Goal: Task Accomplishment & Management: Use online tool/utility

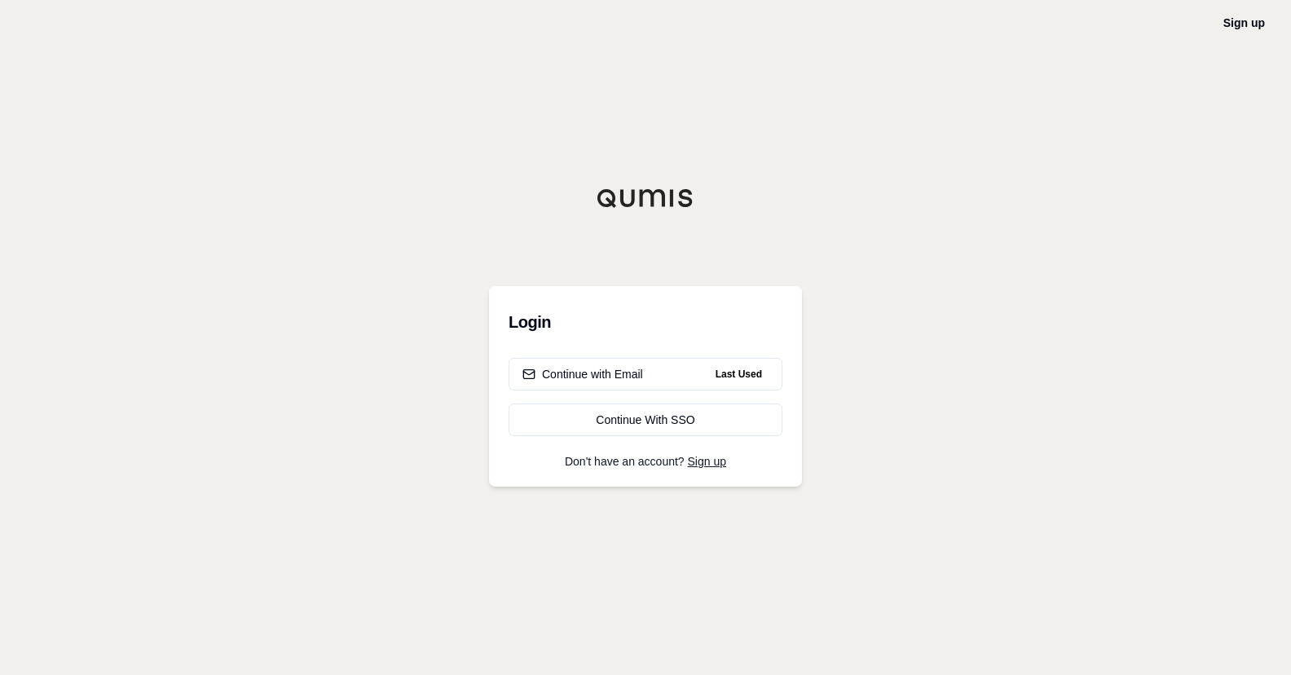
click at [102, 308] on div "Sign up Login Continue with Email Last Used Continue With SSO Don't have an acc…" at bounding box center [645, 337] width 1291 height 675
click at [620, 376] on div "Continue with Email" at bounding box center [582, 374] width 121 height 16
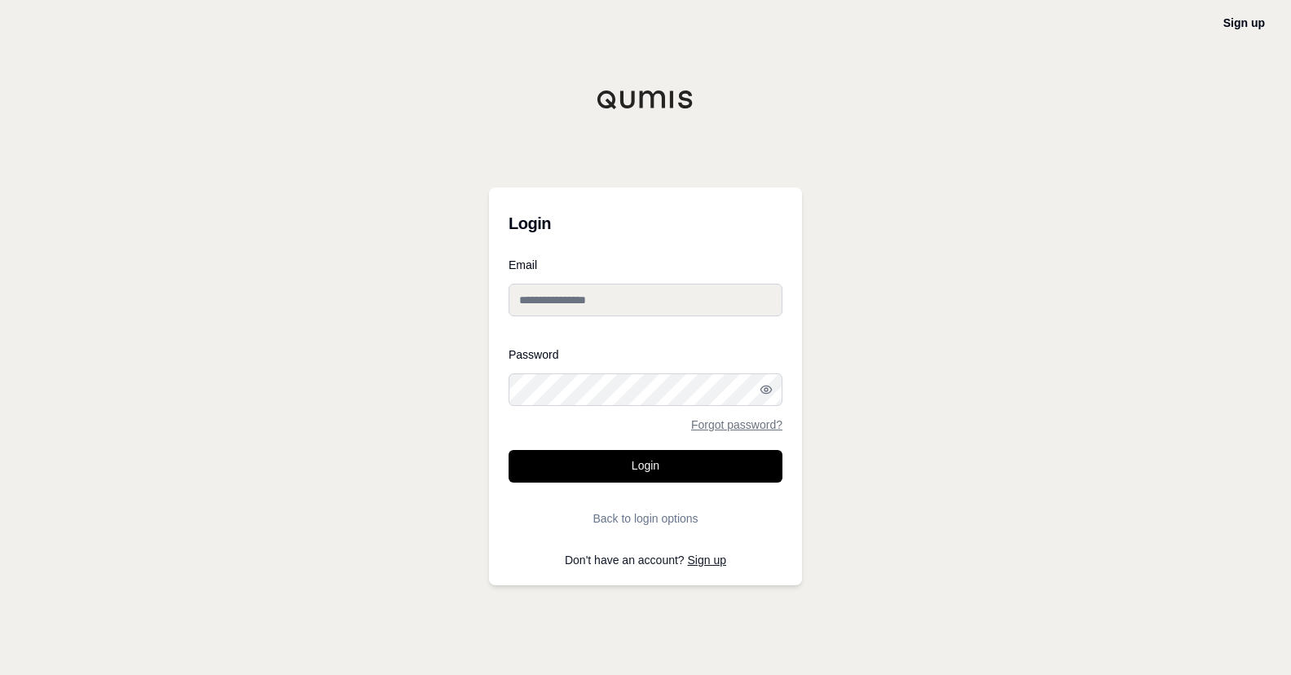
type input "**********"
click at [579, 295] on input "**********" at bounding box center [646, 300] width 274 height 33
click at [752, 237] on h3 "Login" at bounding box center [646, 223] width 274 height 33
click at [673, 448] on form "**********" at bounding box center [646, 396] width 274 height 275
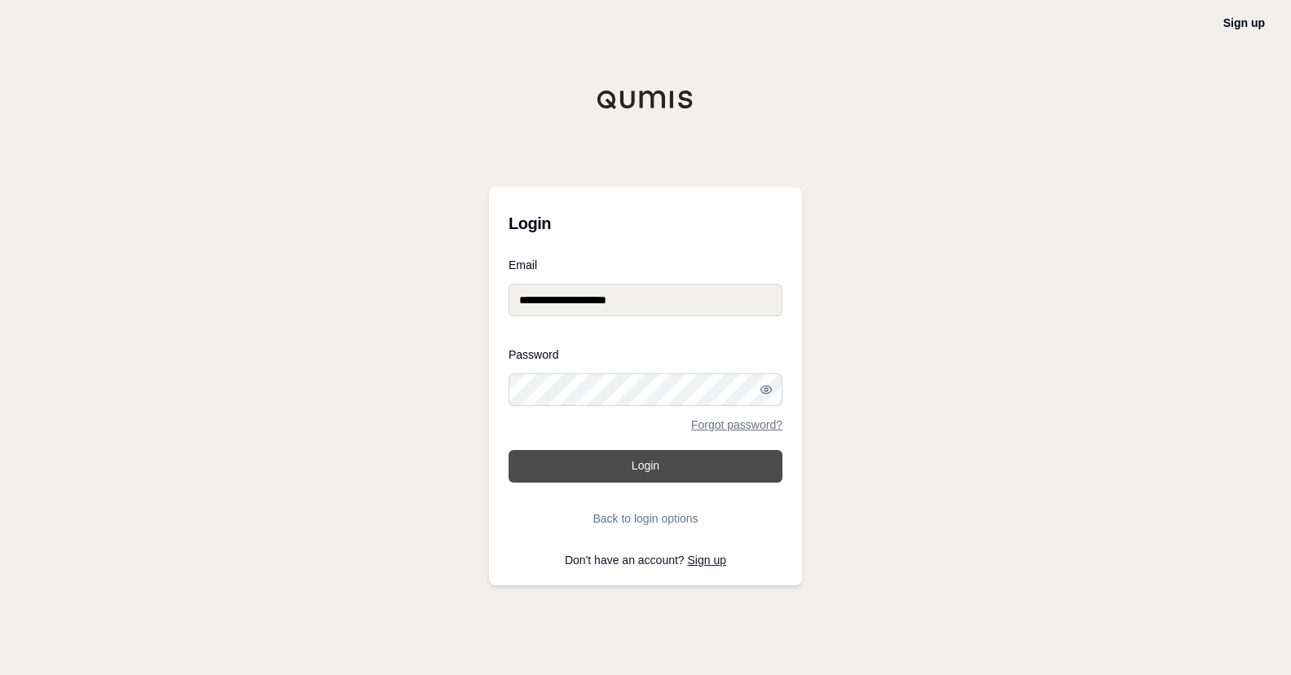
click at [671, 460] on button "Login" at bounding box center [646, 466] width 274 height 33
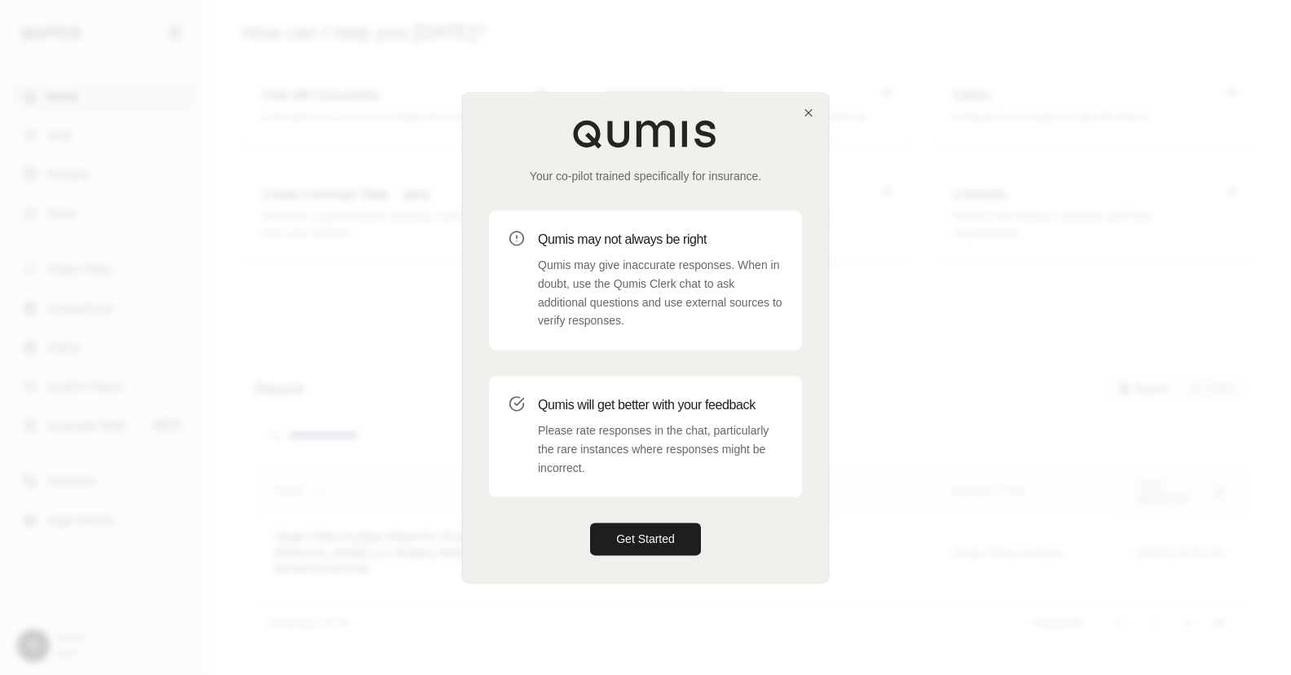
click at [270, 212] on div at bounding box center [645, 337] width 1291 height 675
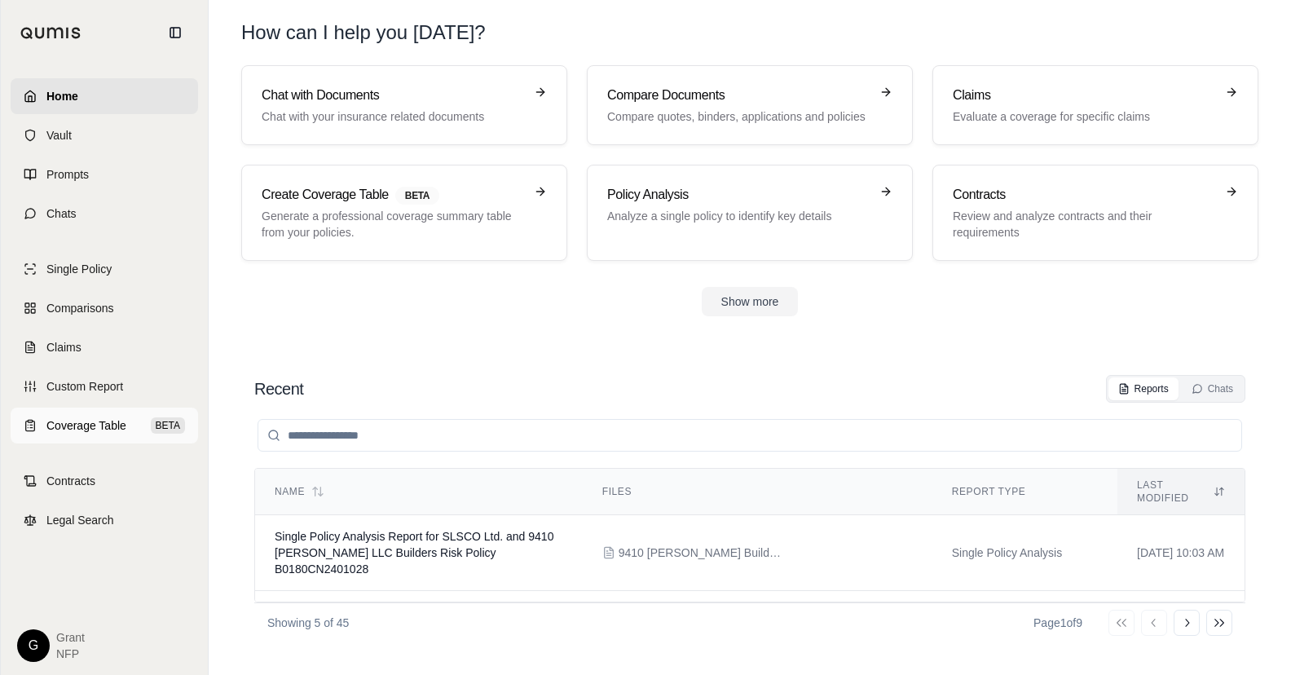
click at [81, 427] on span "Coverage Table" at bounding box center [86, 425] width 80 height 16
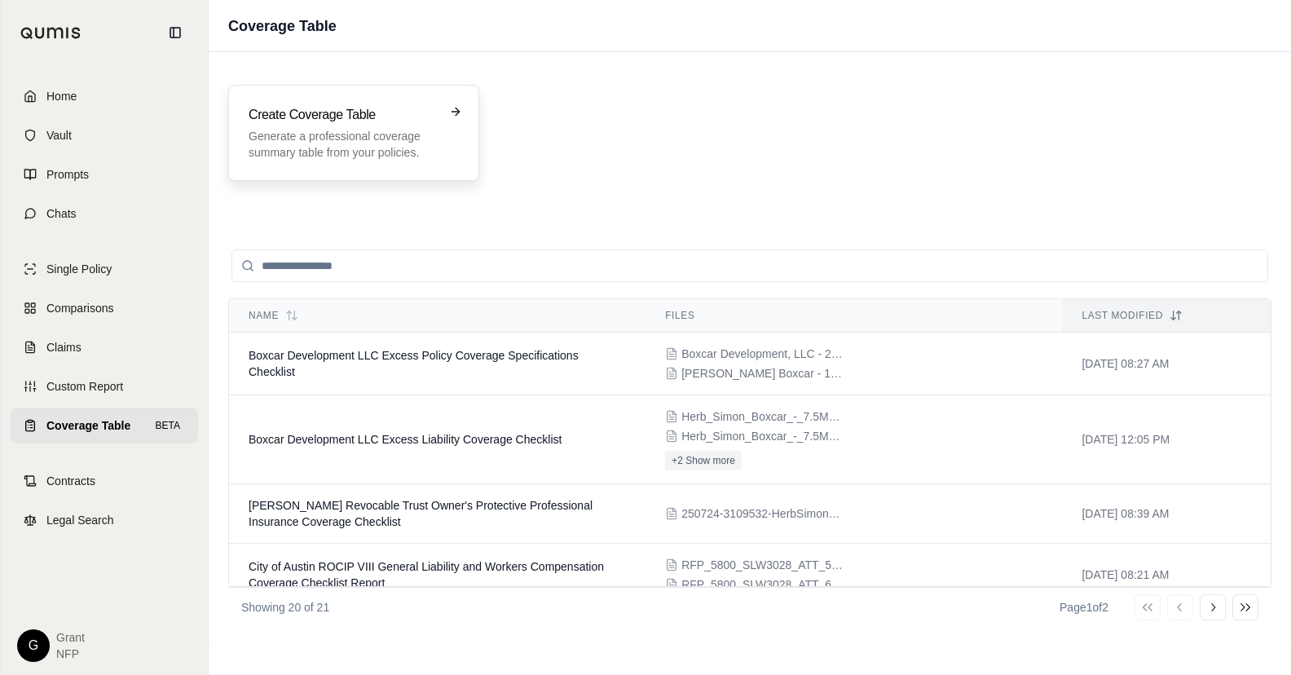
click at [315, 133] on p "Generate a professional coverage summary table from your policies." at bounding box center [342, 144] width 187 height 33
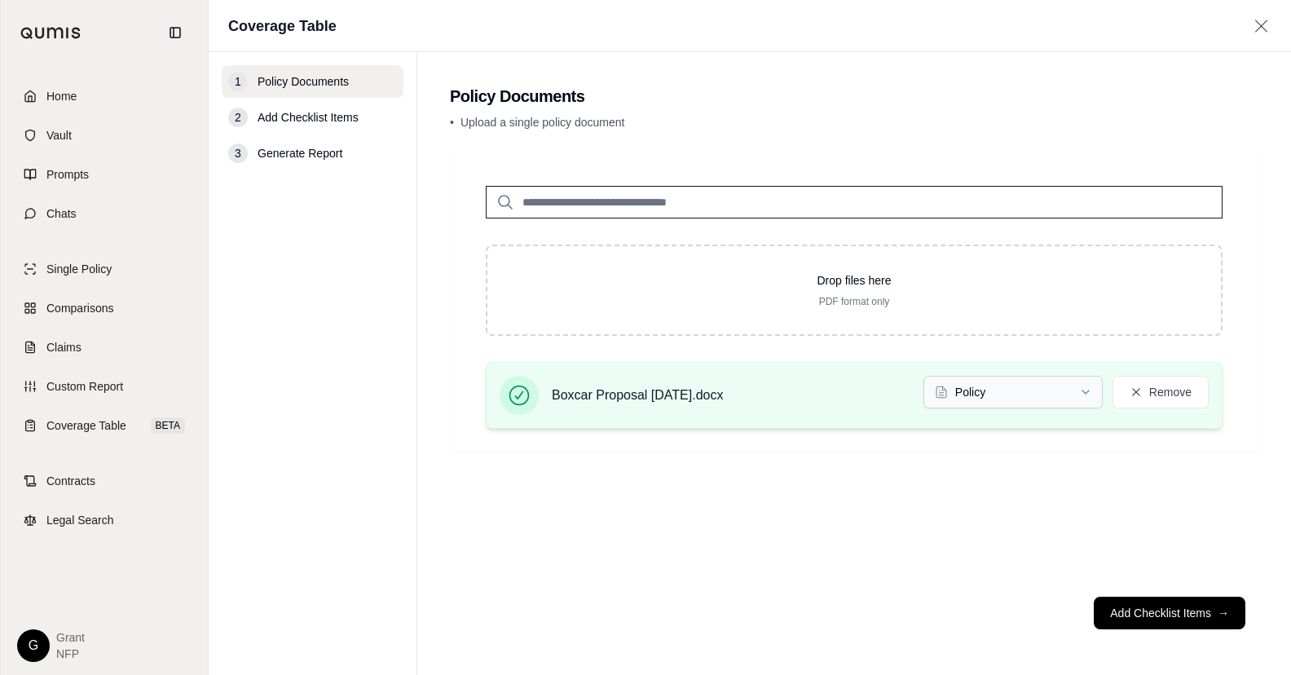
click at [1015, 398] on html "Home Vault Prompts Chats Single Policy Comparisons Claims Custom Report Coverag…" at bounding box center [645, 337] width 1291 height 675
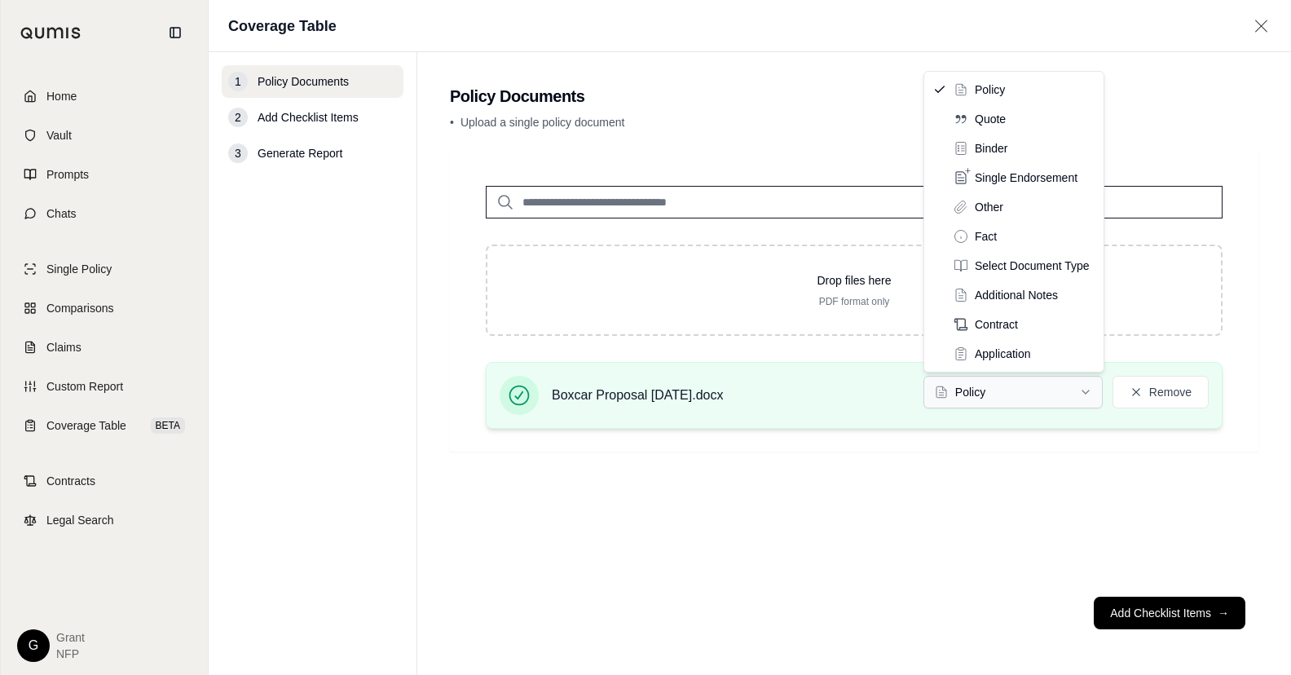
click at [1015, 398] on html "Home Vault Prompts Chats Single Policy Comparisons Claims Custom Report Coverag…" at bounding box center [645, 337] width 1291 height 675
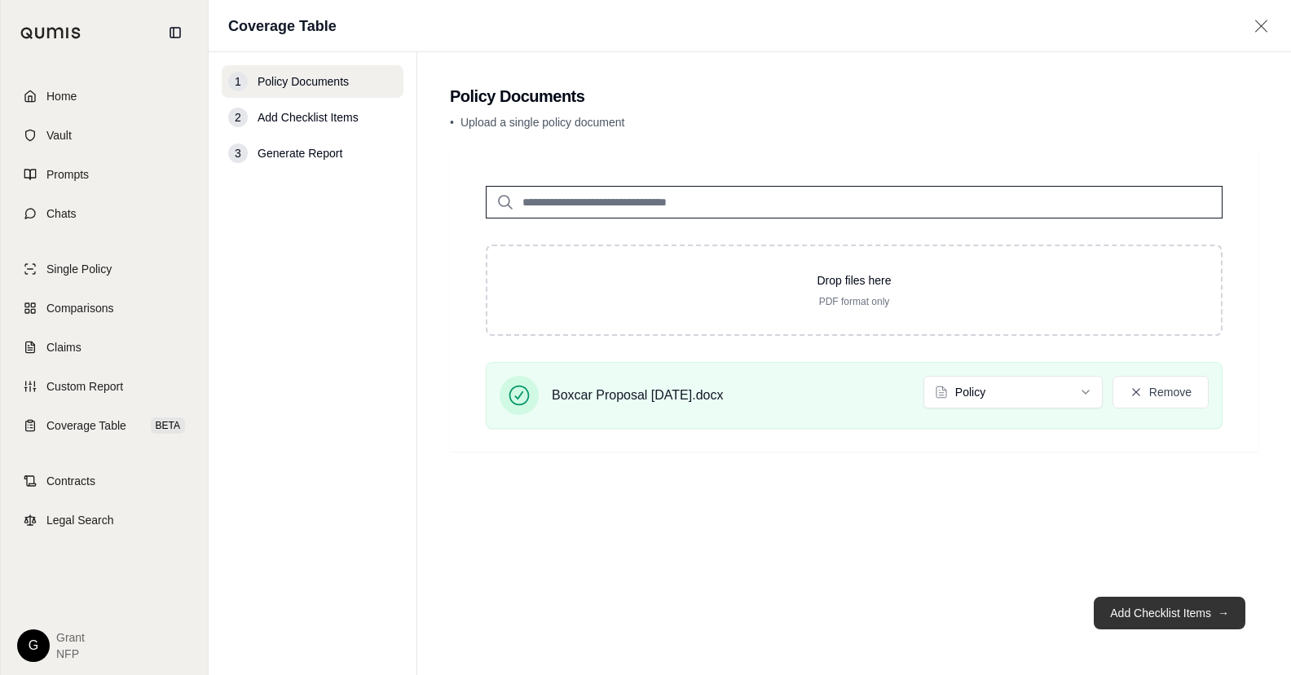
click at [1148, 605] on button "Add Checklist Items →" at bounding box center [1170, 613] width 152 height 33
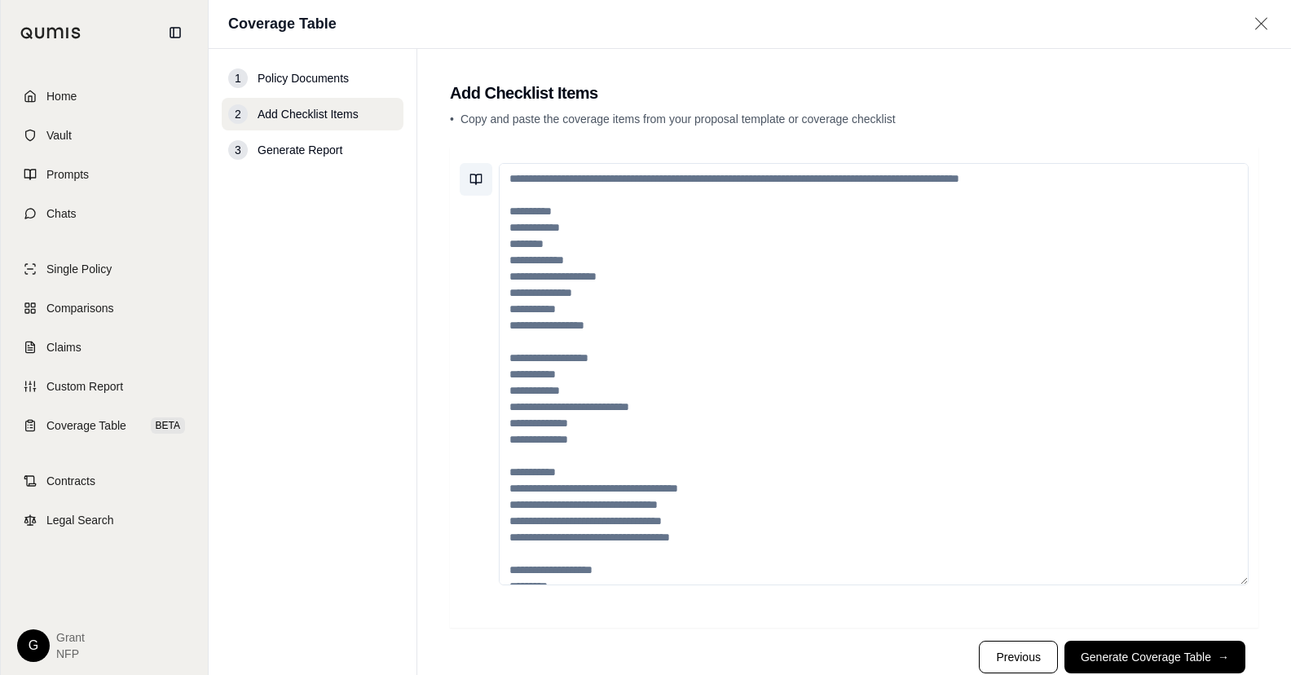
click at [478, 175] on icon at bounding box center [475, 179] width 13 height 13
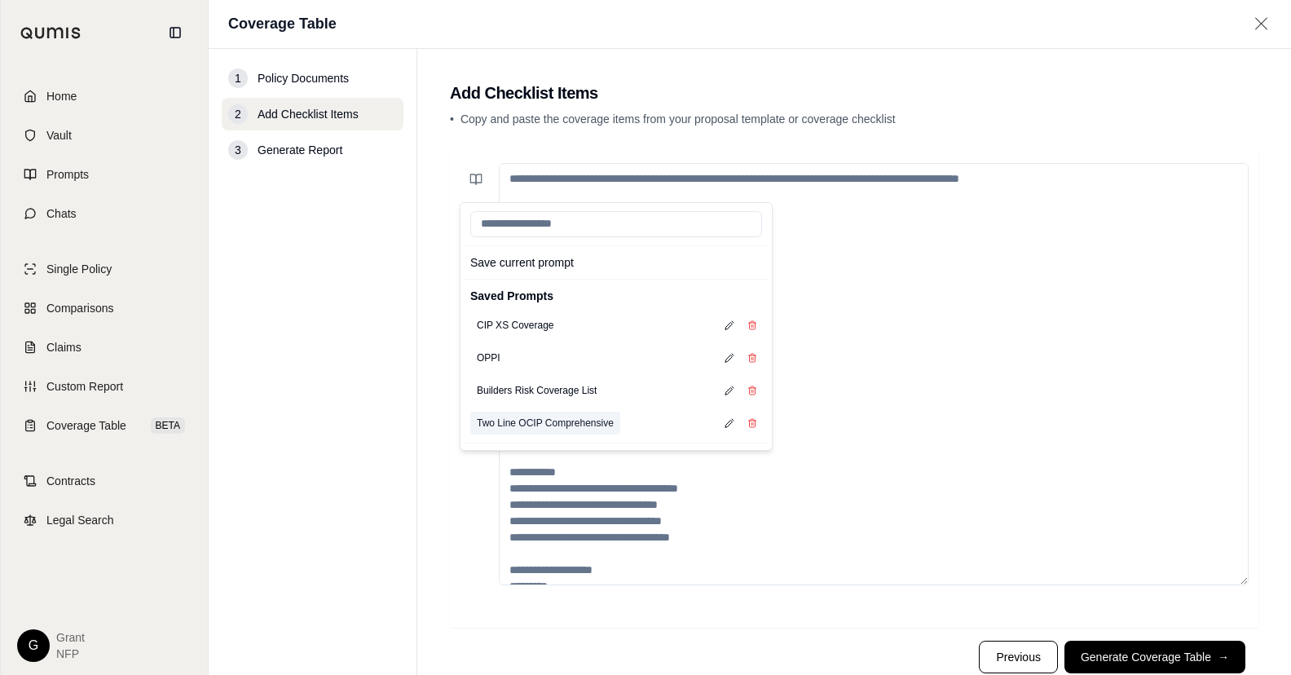
click at [537, 425] on button "Two Line OCIP Comprehensive" at bounding box center [545, 423] width 150 height 23
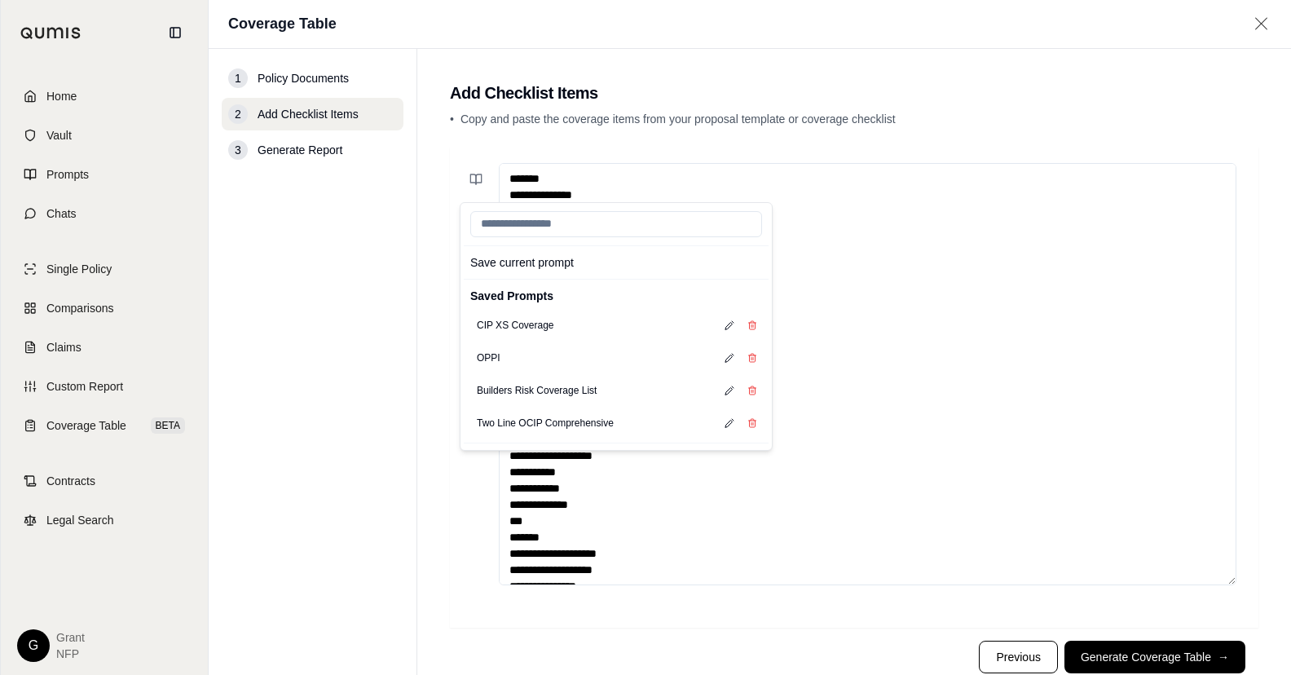
drag, startPoint x: 930, startPoint y: 440, endPoint x: 940, endPoint y: 405, distance: 36.6
click at [930, 439] on textarea at bounding box center [868, 374] width 738 height 422
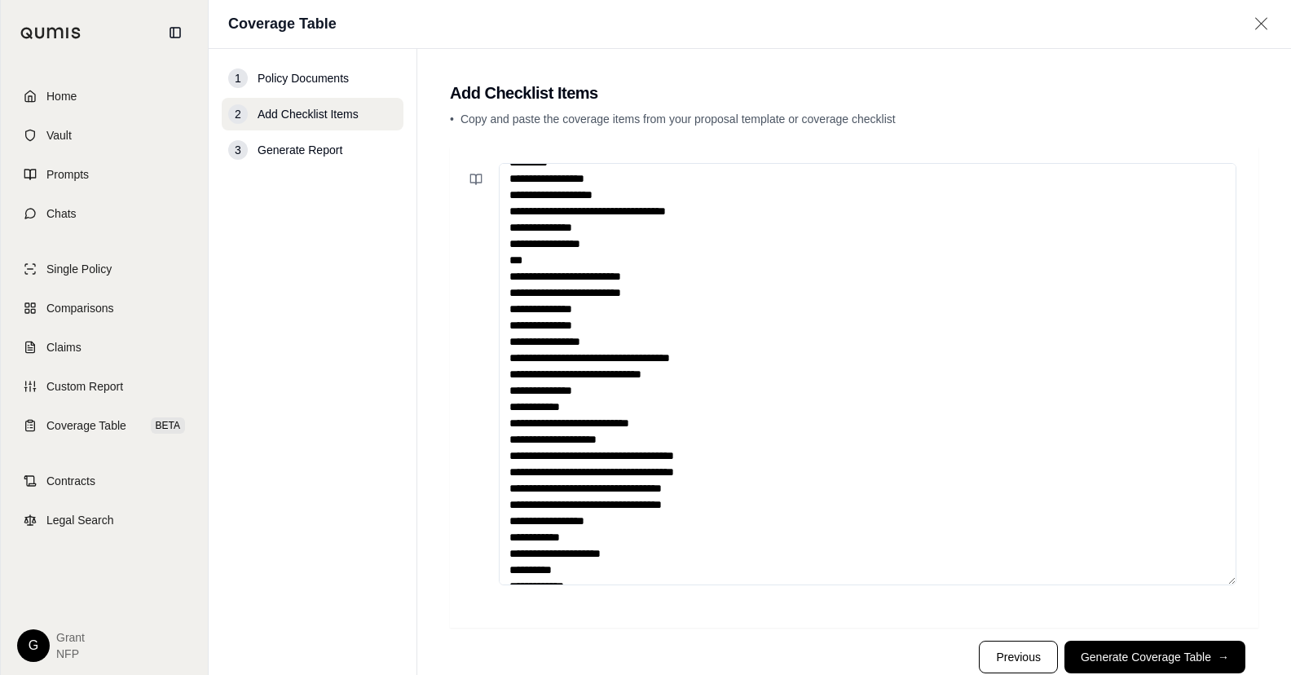
scroll to position [652, 0]
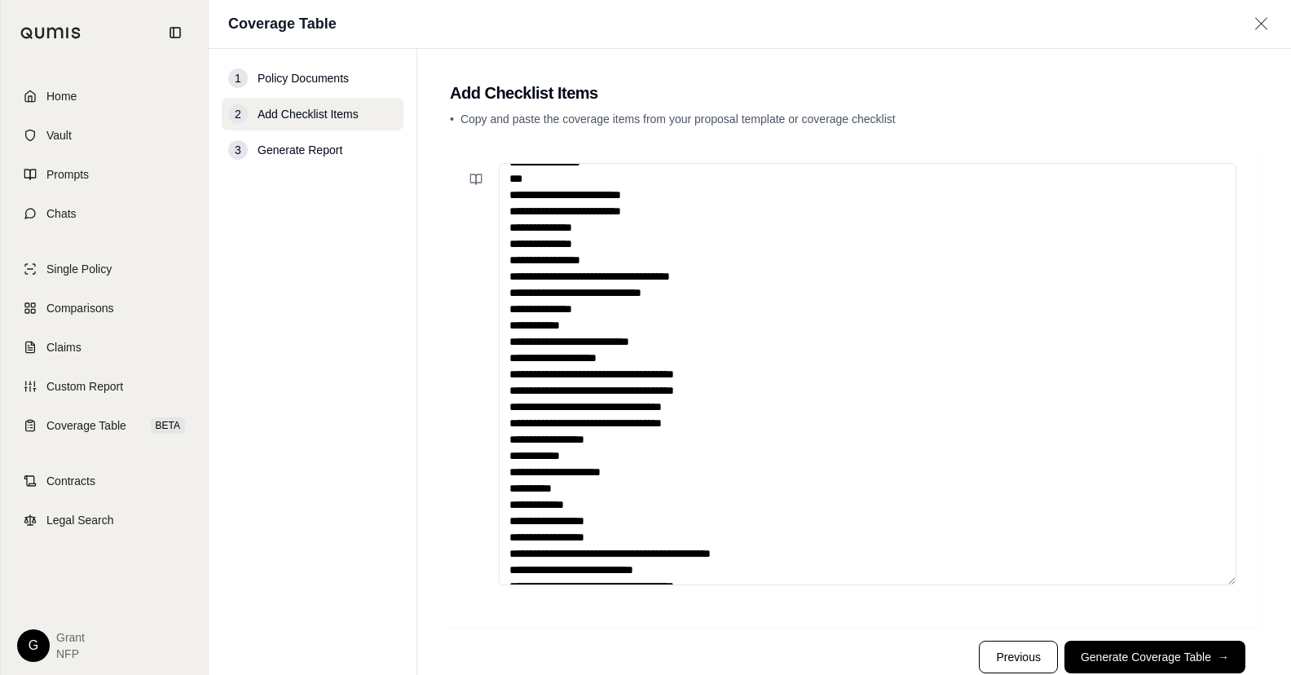
drag, startPoint x: 539, startPoint y: 407, endPoint x: 580, endPoint y: 431, distance: 47.1
click at [493, 378] on div at bounding box center [854, 374] width 789 height 422
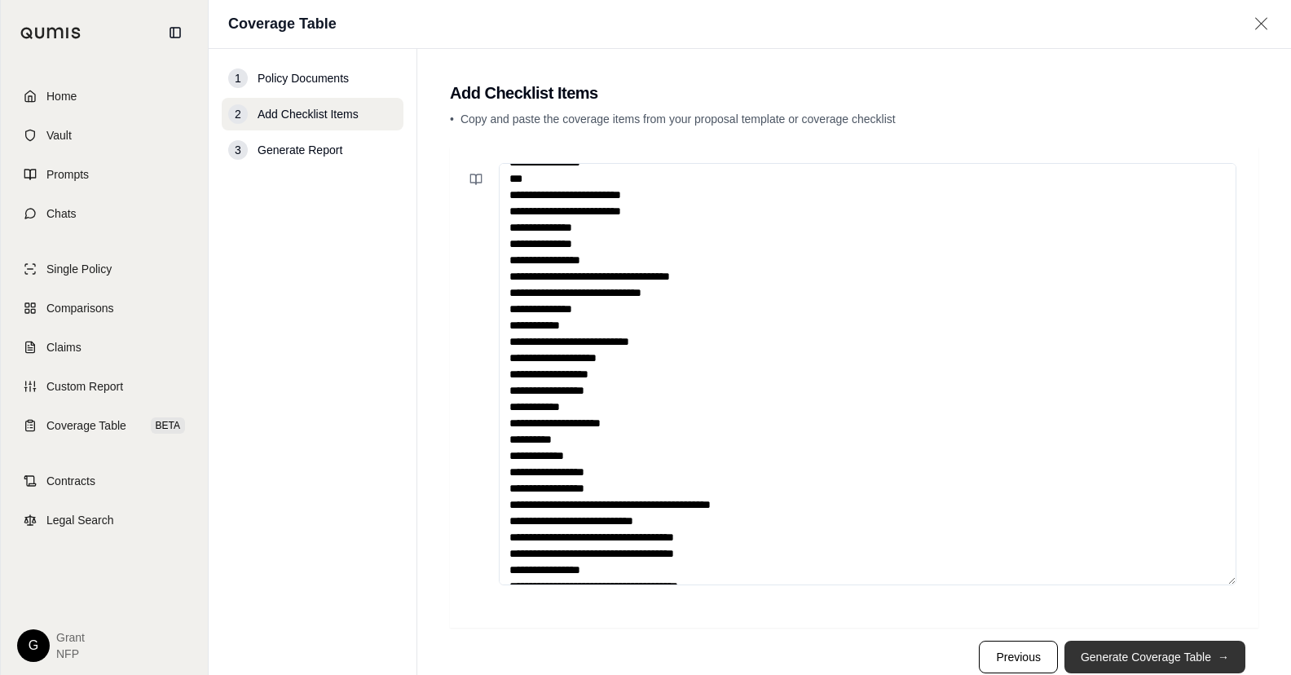
type textarea "**********"
click at [1101, 657] on button "Generate Coverage Table →" at bounding box center [1154, 657] width 181 height 33
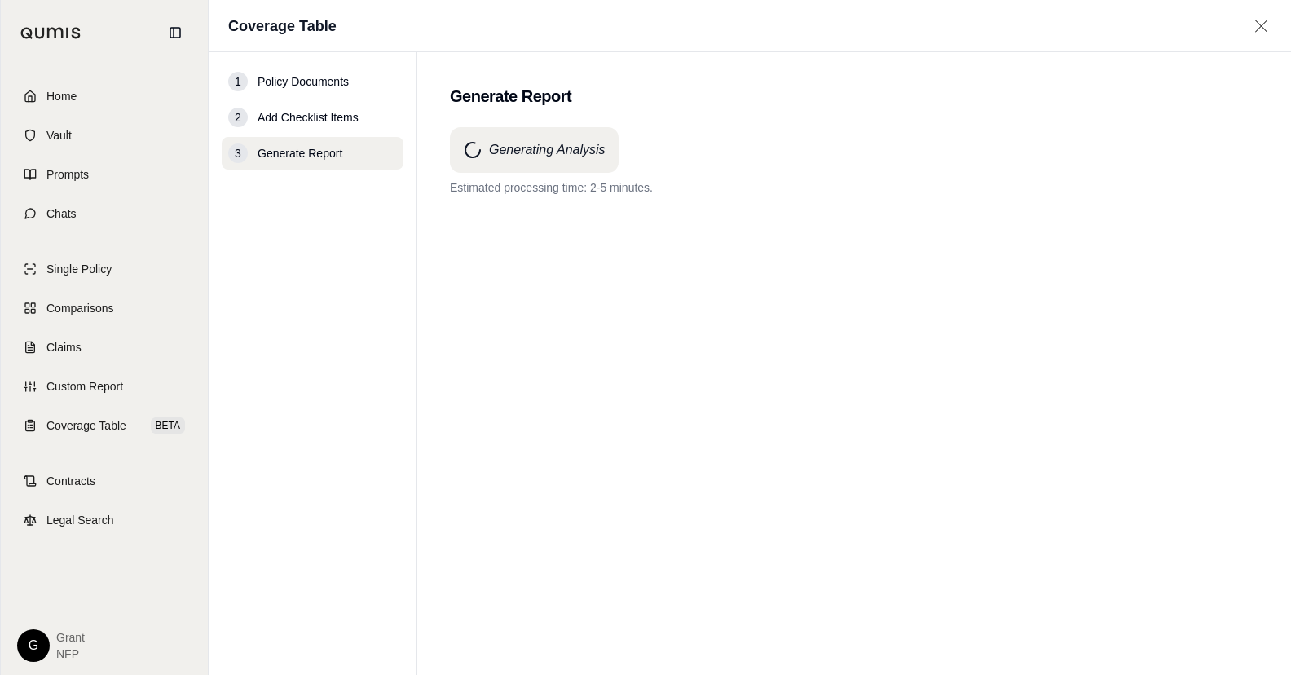
click at [247, 481] on nav "1 Policy Documents 2 Add Checklist Items 3 Generate Report" at bounding box center [313, 363] width 209 height 623
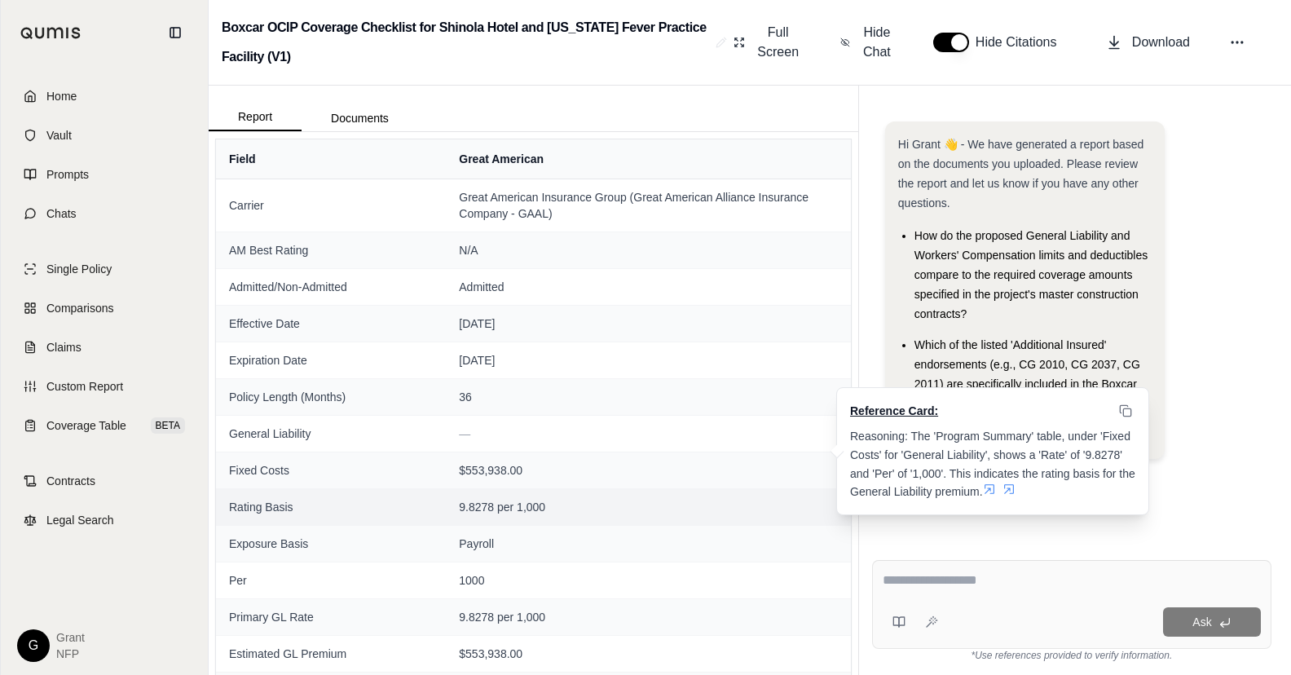
scroll to position [81, 0]
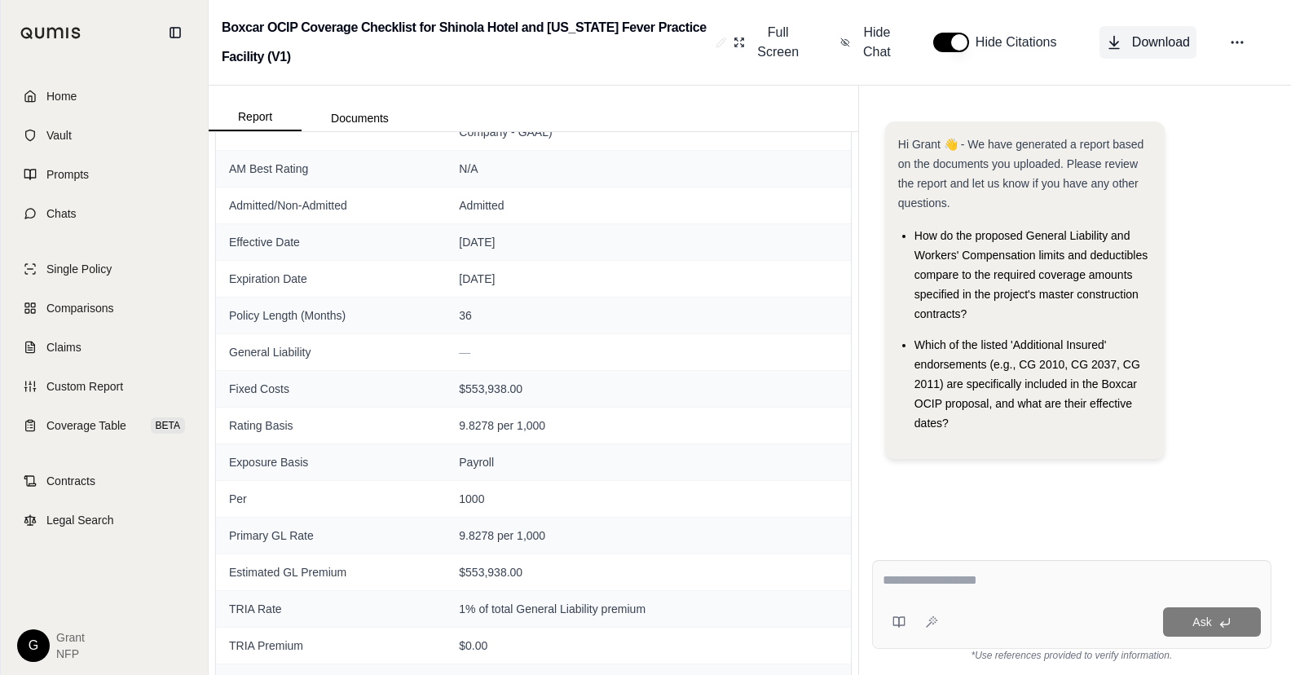
click at [1147, 49] on span "Download" at bounding box center [1161, 43] width 58 height 20
